Goal: Task Accomplishment & Management: Manage account settings

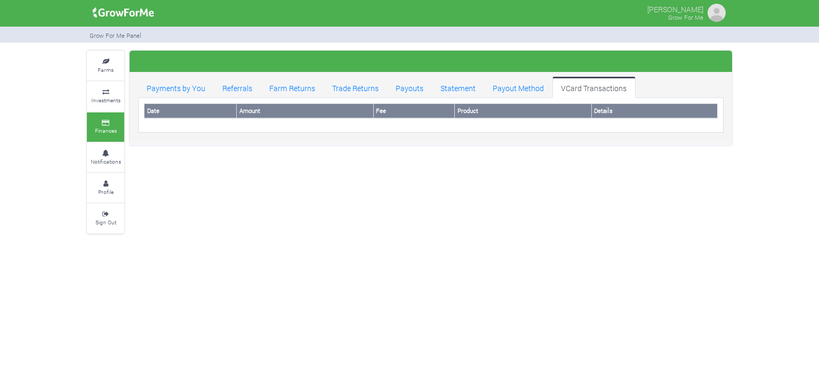
click at [139, 9] on img at bounding box center [123, 12] width 69 height 21
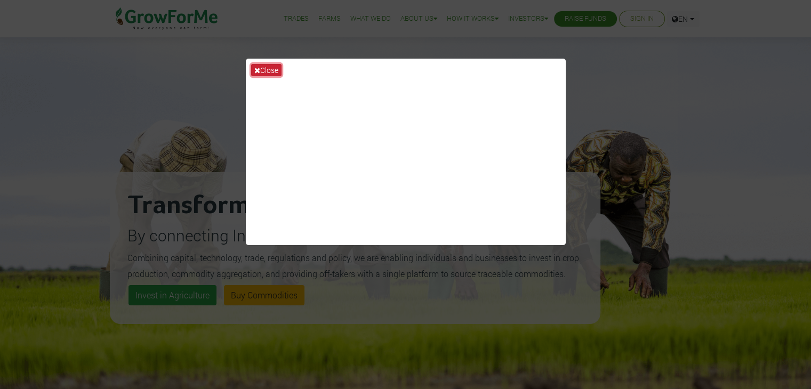
click at [272, 64] on button "Close" at bounding box center [266, 70] width 30 height 12
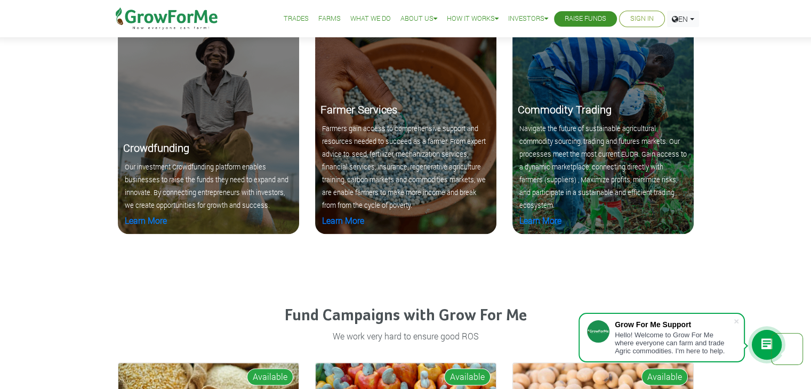
scroll to position [1386, 0]
